Goal: Transaction & Acquisition: Purchase product/service

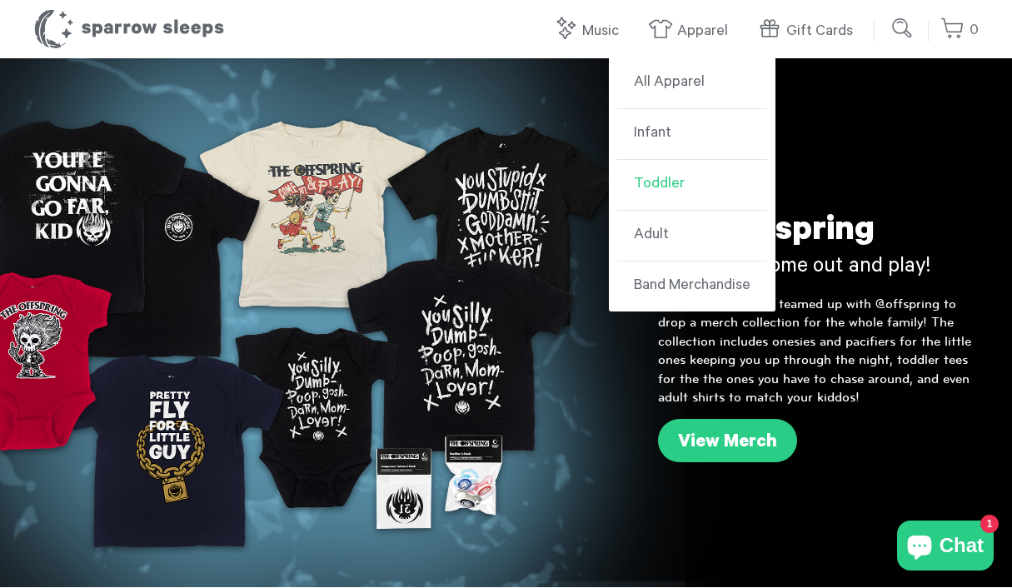
click at [657, 182] on link "Toddler" at bounding box center [692, 185] width 150 height 51
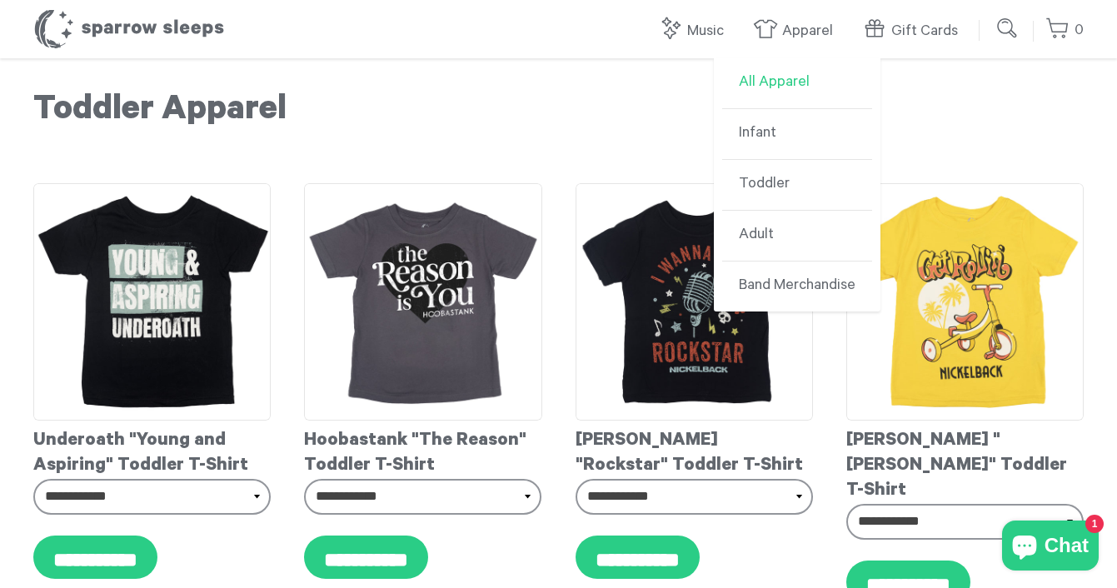
click at [781, 87] on link "All Apparel" at bounding box center [797, 83] width 150 height 51
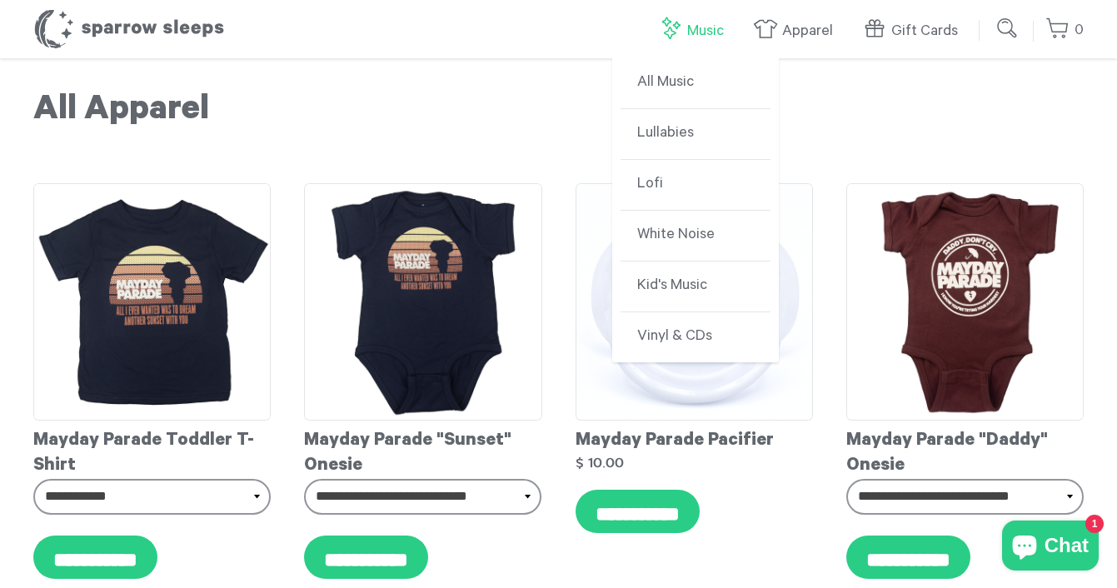
click at [705, 14] on link "Music" at bounding box center [695, 31] width 74 height 36
click at [667, 86] on link "All Music" at bounding box center [696, 83] width 150 height 51
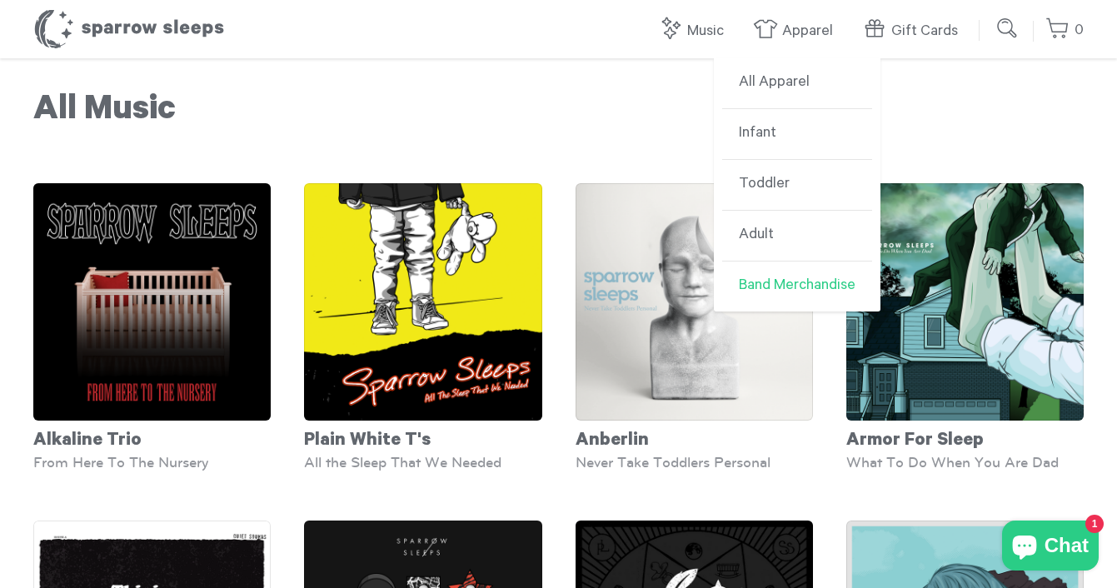
click at [756, 280] on link "Band Merchandise" at bounding box center [797, 287] width 150 height 50
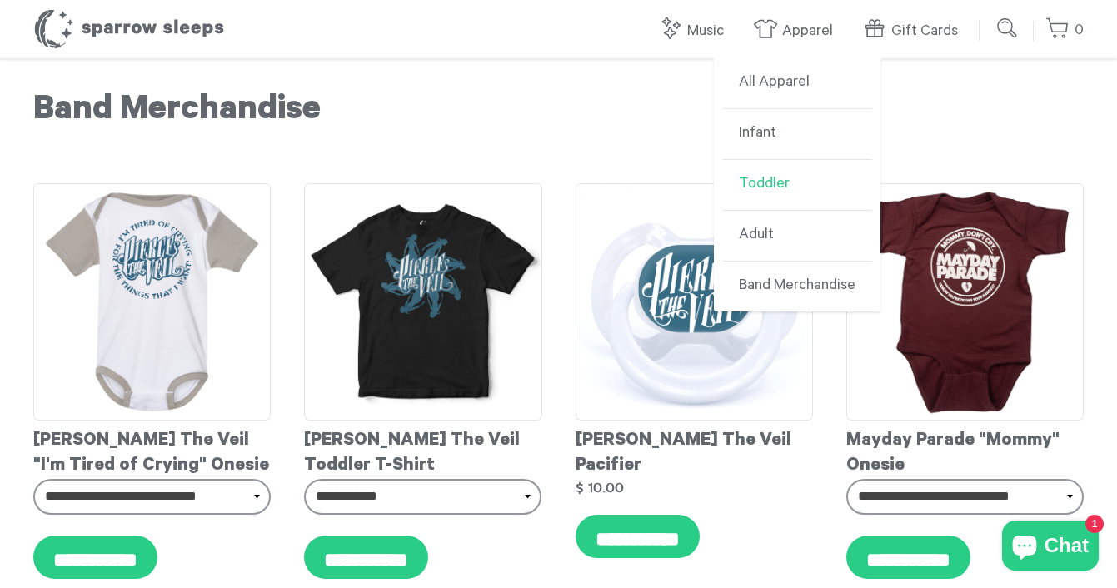
click at [771, 179] on link "Toddler" at bounding box center [797, 185] width 150 height 51
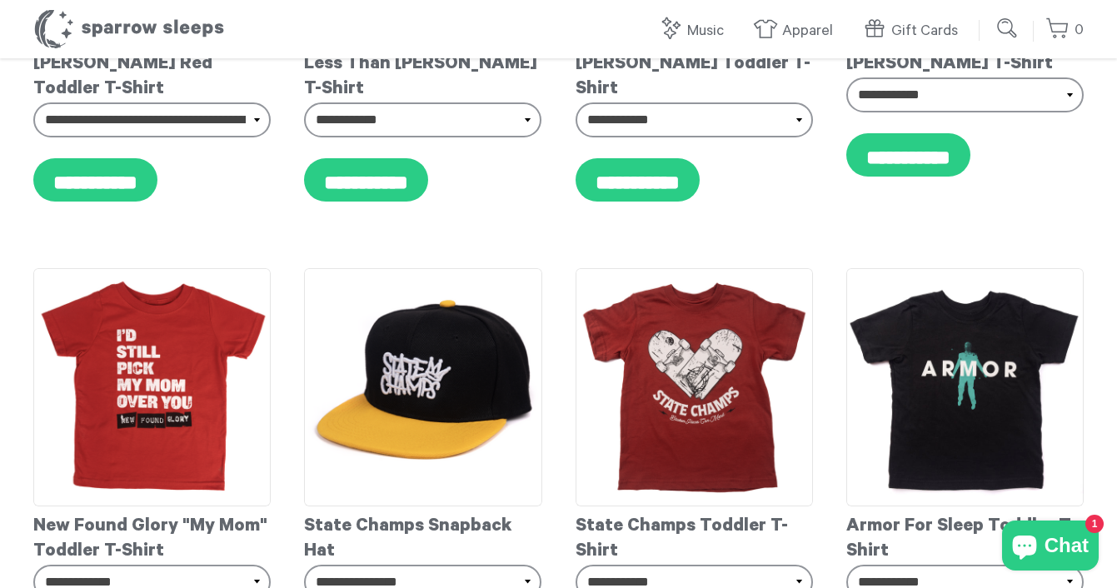
scroll to position [4615, 0]
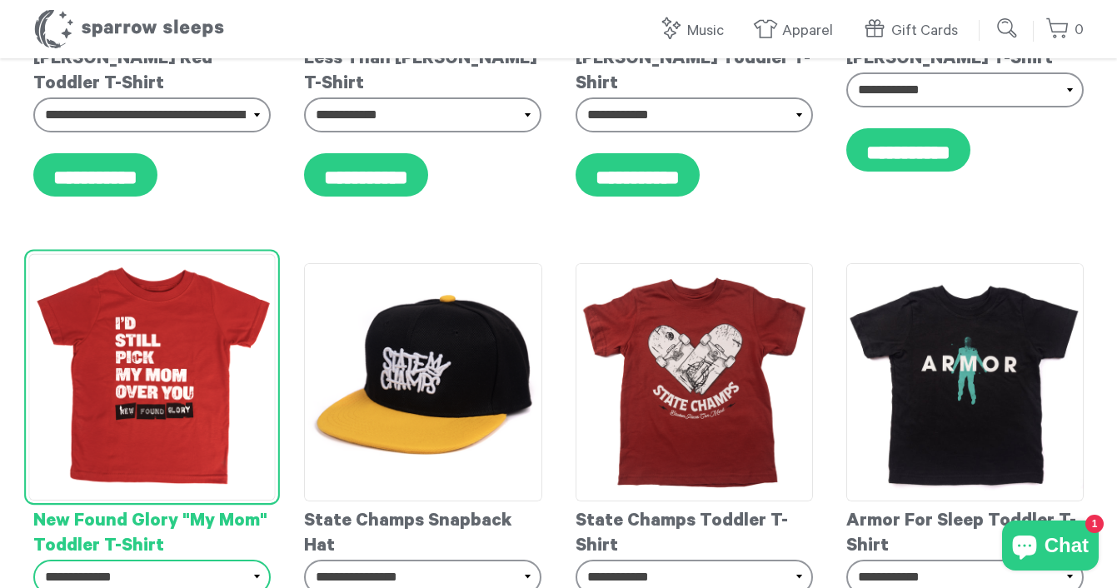
click at [217, 560] on select "**********" at bounding box center [151, 577] width 237 height 35
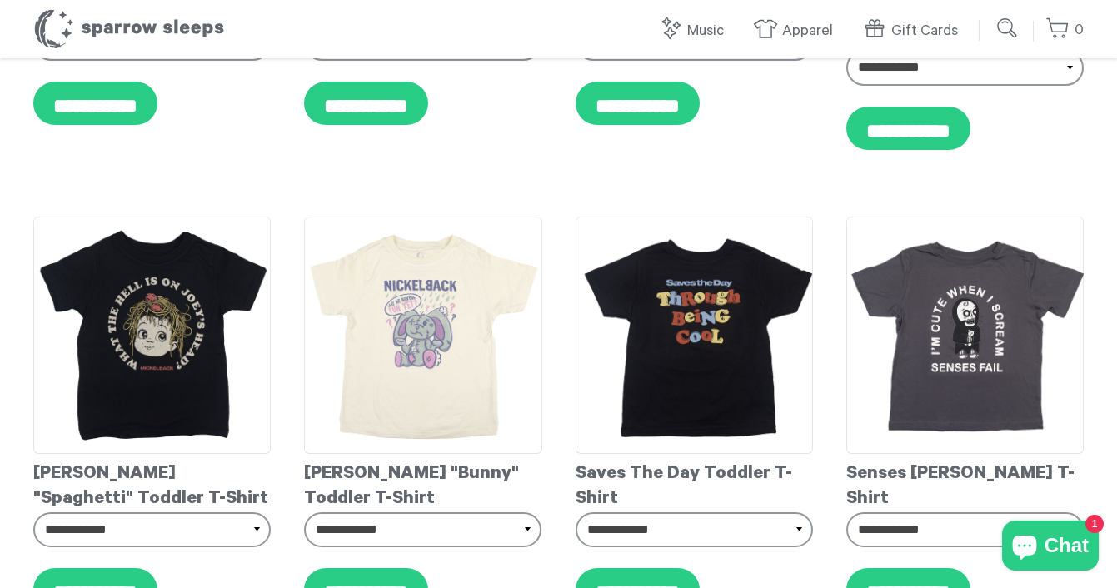
scroll to position [0, 0]
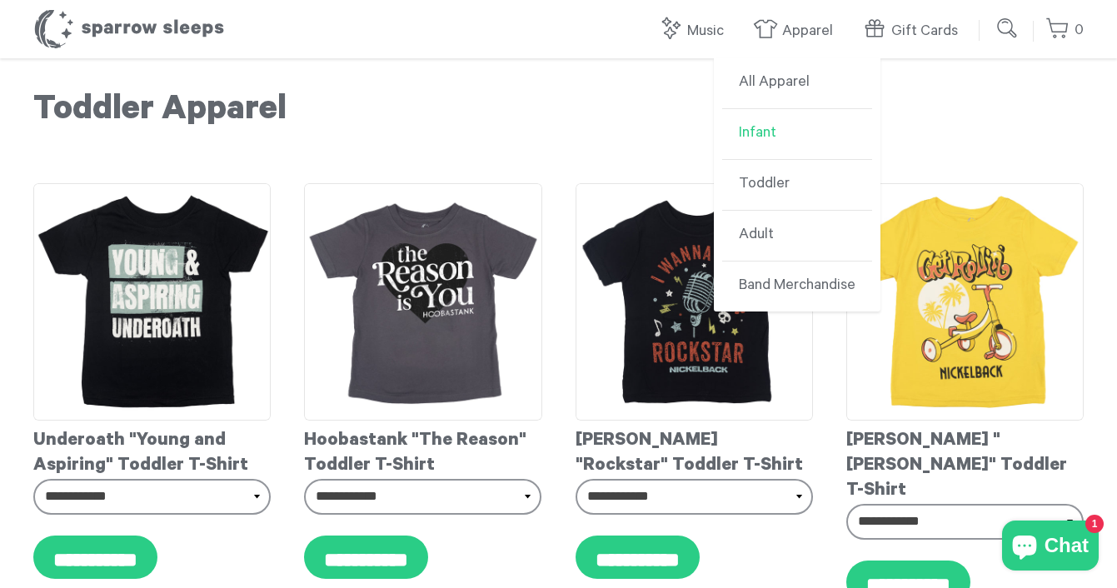
click at [767, 133] on link "Infant" at bounding box center [797, 134] width 150 height 51
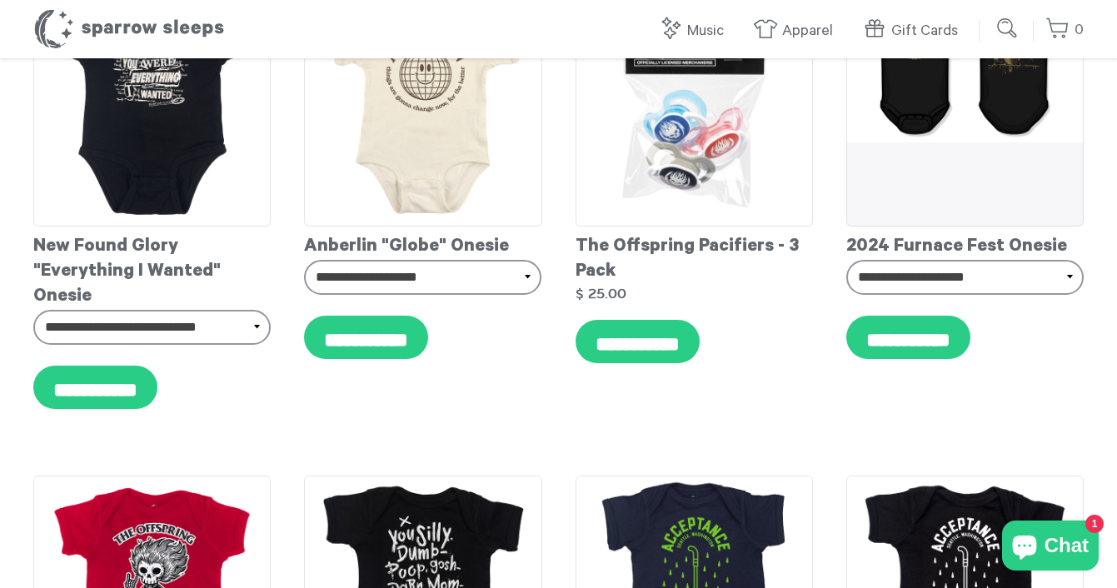
scroll to position [215, 0]
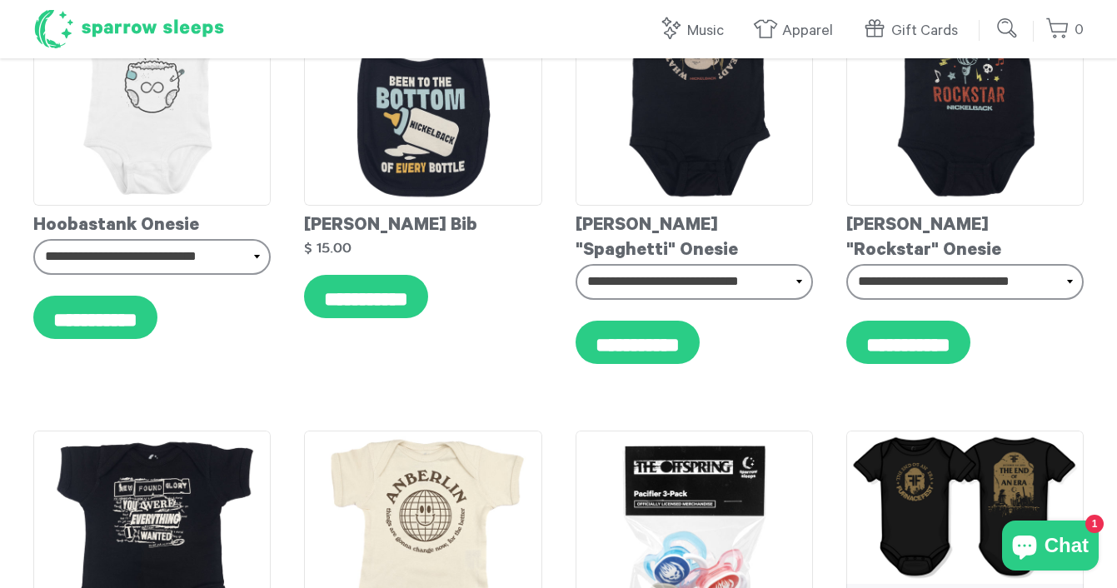
click at [185, 34] on h1 "Sparrow Sleeps" at bounding box center [129, 29] width 192 height 42
